Goal: Contribute content

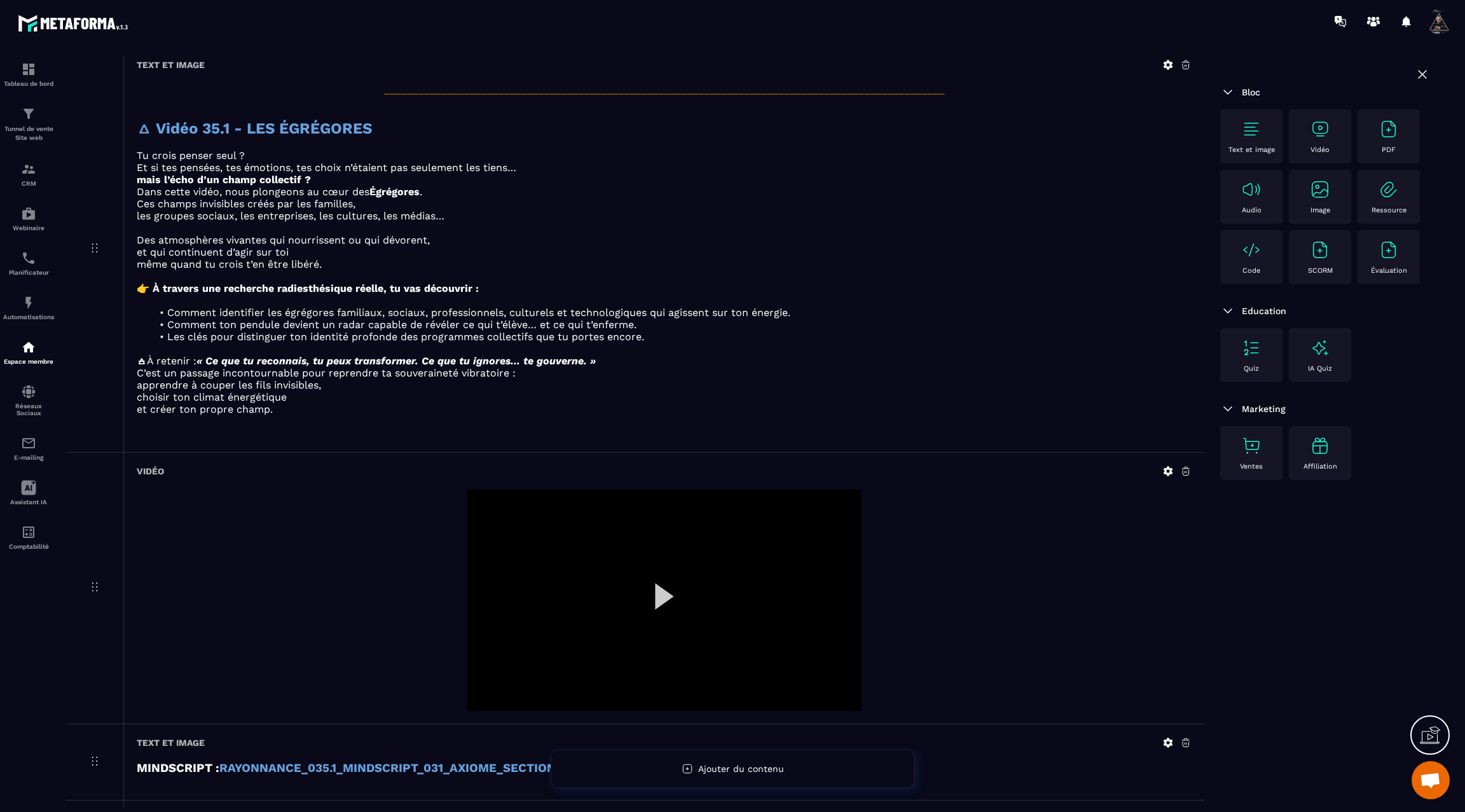
scroll to position [1578, 0]
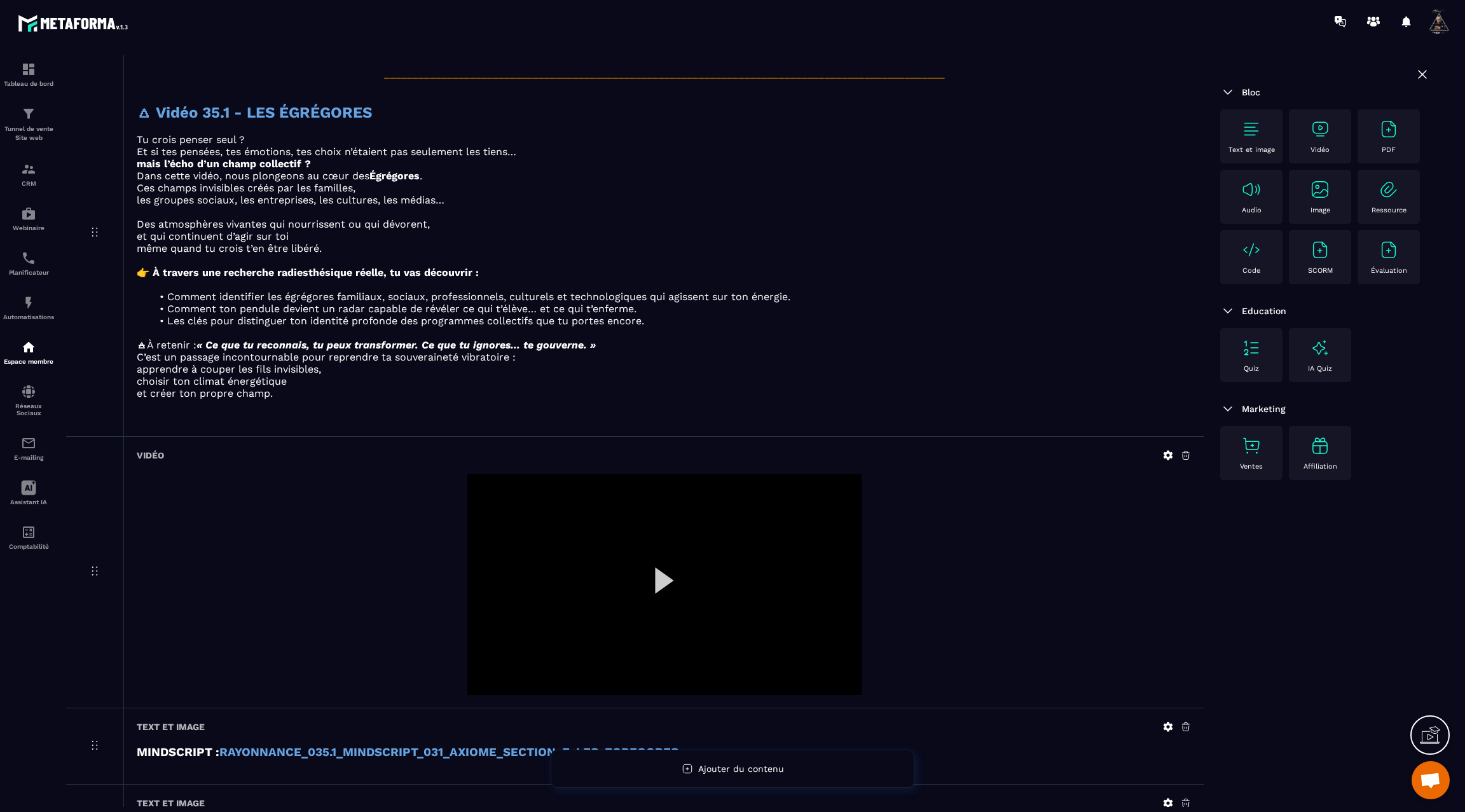
click at [647, 582] on div at bounding box center [664, 585] width 394 height 222
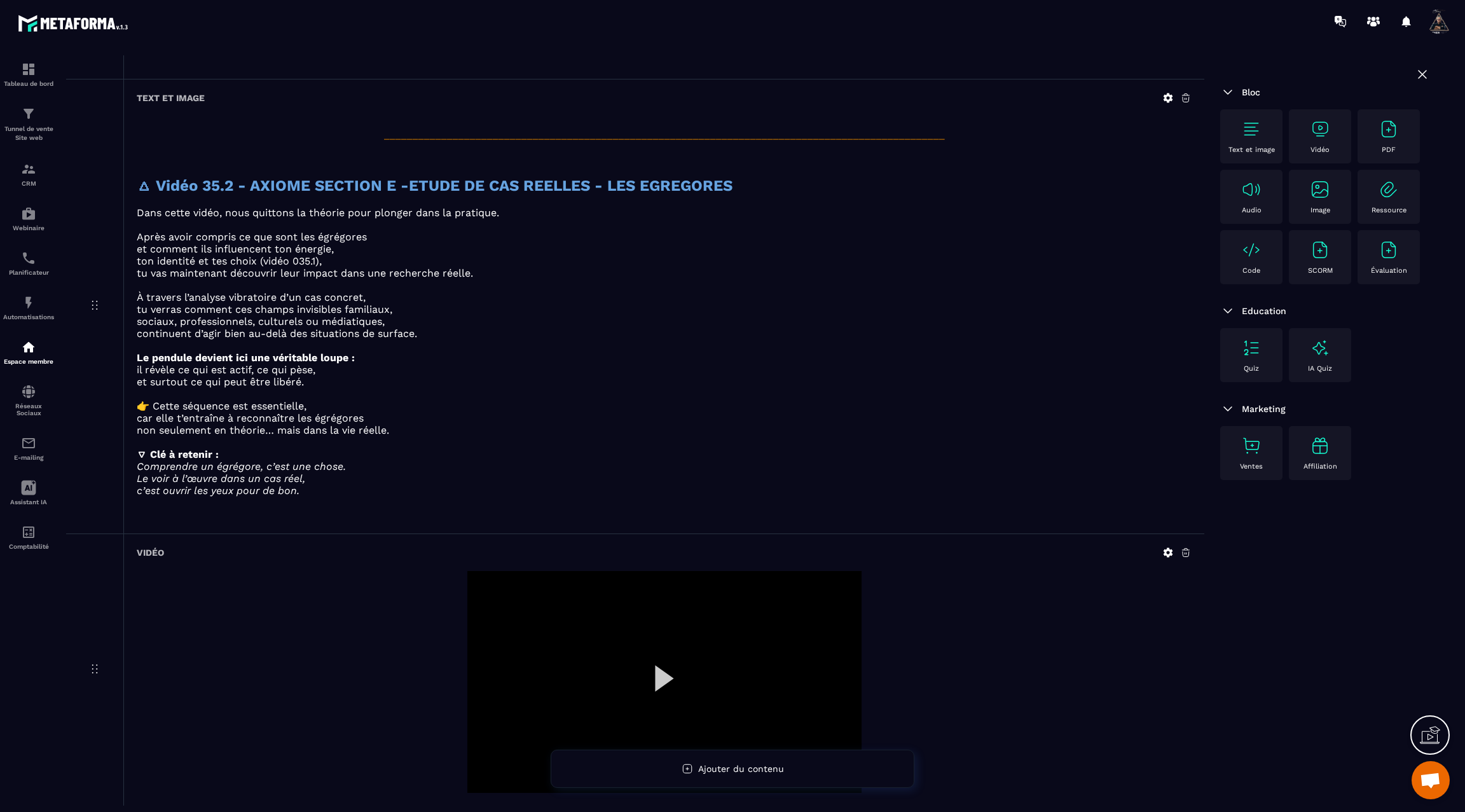
scroll to position [2335, 0]
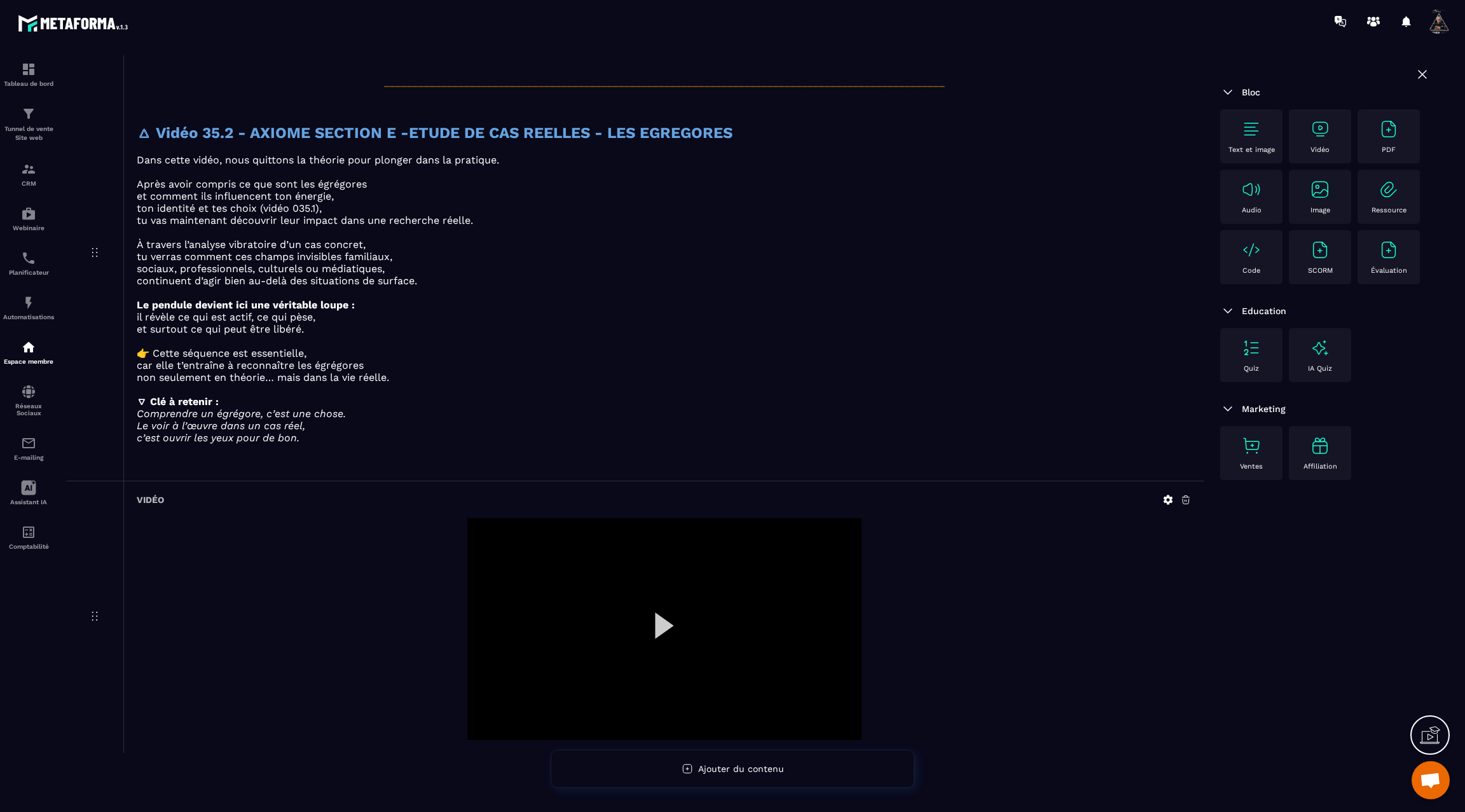
click at [1167, 494] on icon at bounding box center [1168, 500] width 12 height 12
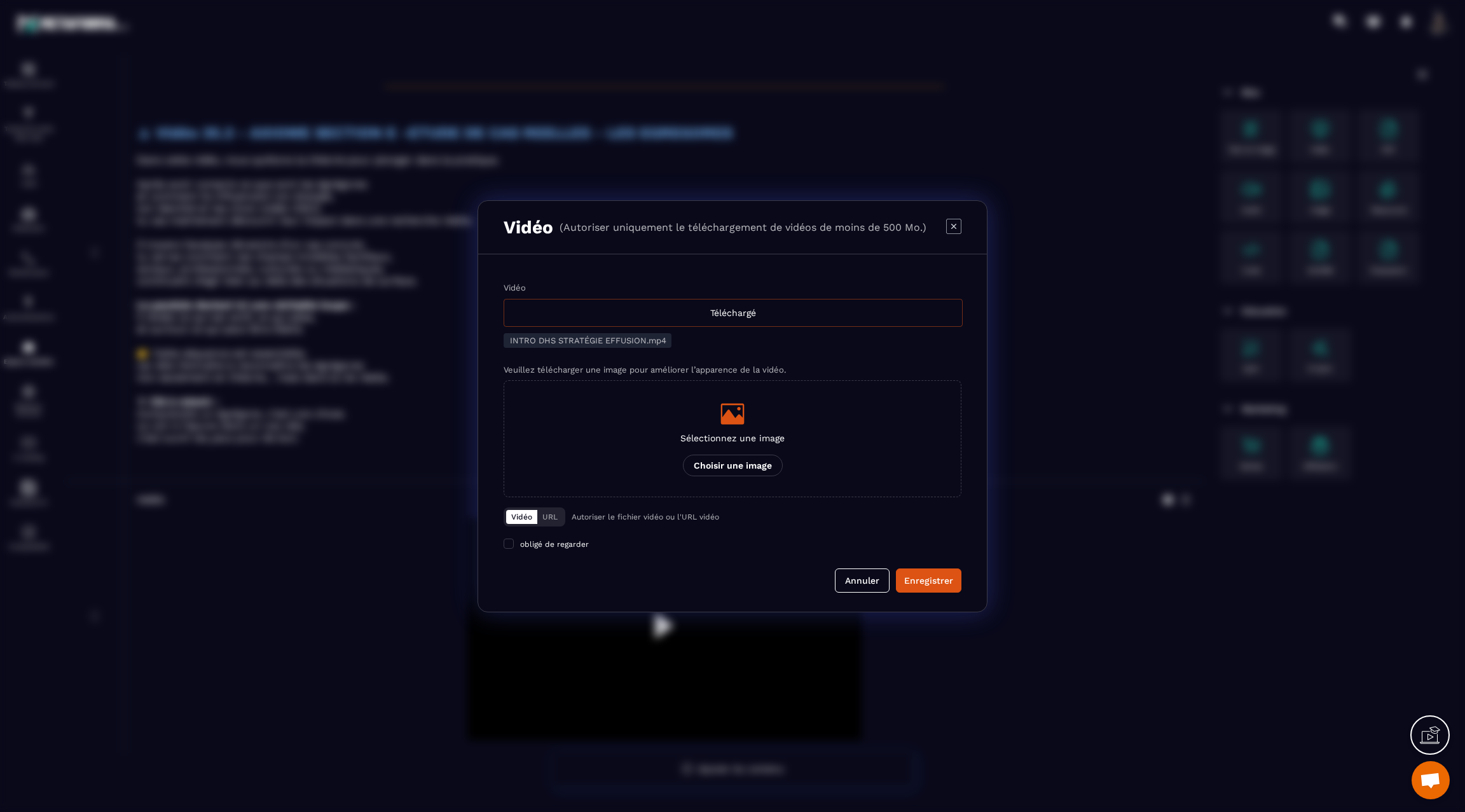
click at [772, 314] on div "Téléchargé" at bounding box center [733, 312] width 459 height 28
click at [0, 0] on input "Vidéo Téléchargé" at bounding box center [0, 0] width 0 height 0
click at [935, 581] on div "Enregistrer" at bounding box center [929, 580] width 49 height 12
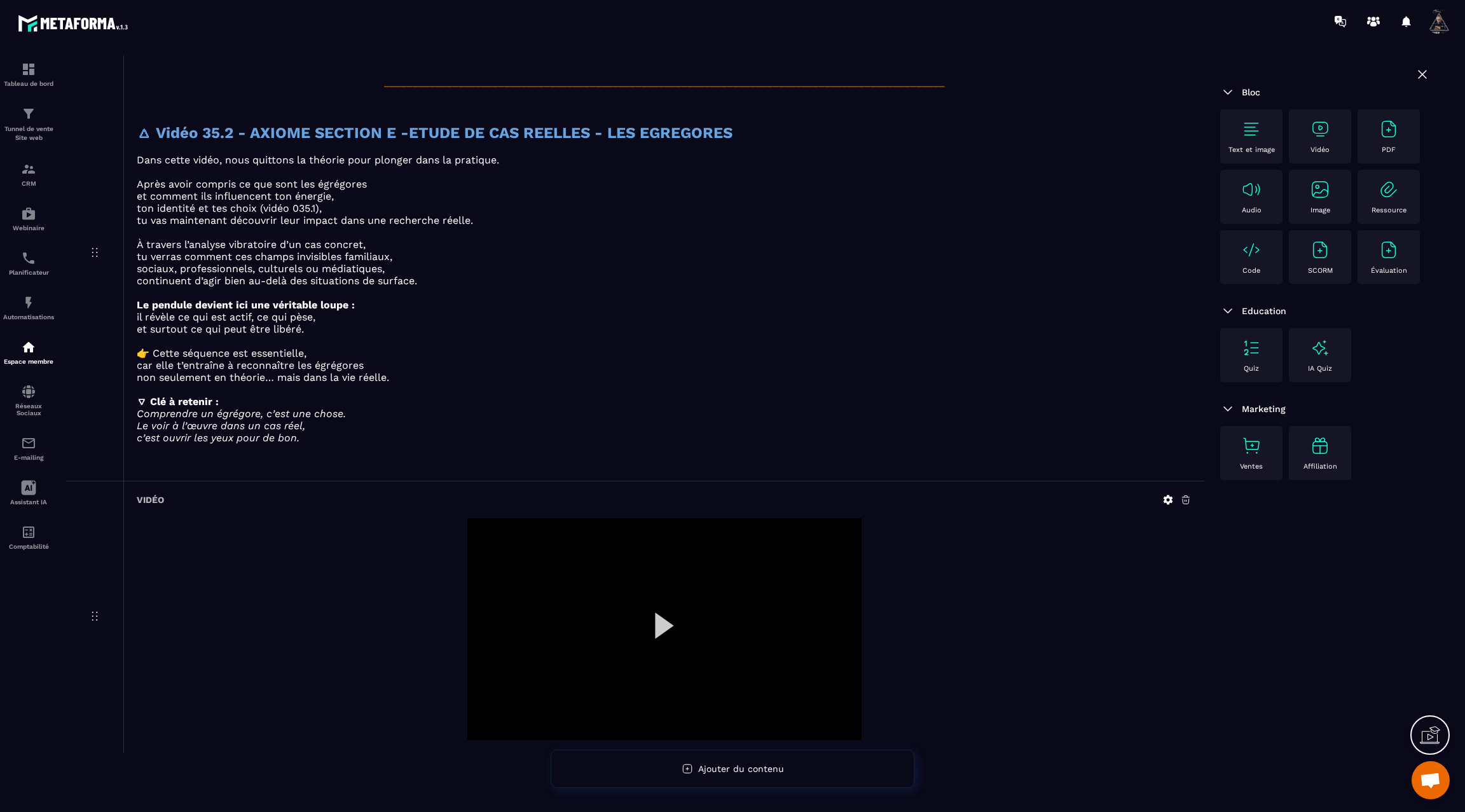
click at [669, 609] on div at bounding box center [664, 629] width 394 height 222
